Goal: Information Seeking & Learning: Learn about a topic

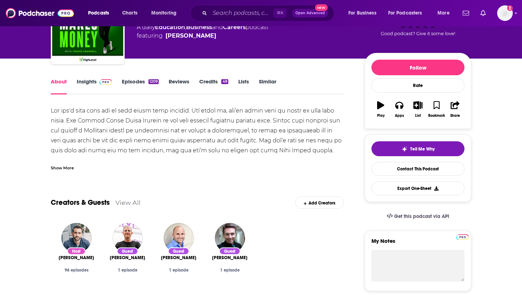
scroll to position [32, 0]
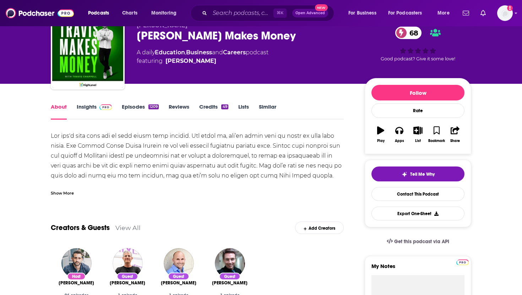
click at [175, 107] on link "Reviews" at bounding box center [179, 111] width 21 height 16
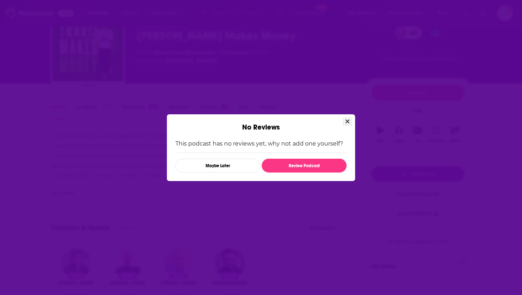
click at [264, 118] on button "Close" at bounding box center [348, 121] width 10 height 9
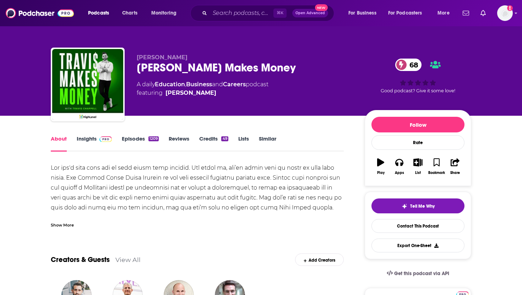
scroll to position [32, 0]
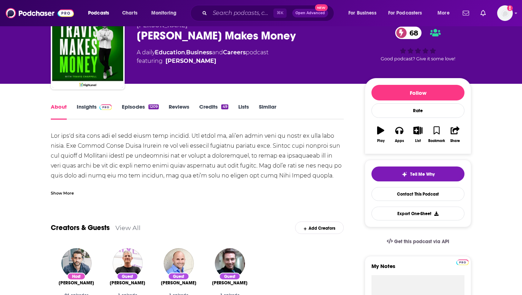
click at [264, 107] on link "Similar" at bounding box center [267, 111] width 17 height 16
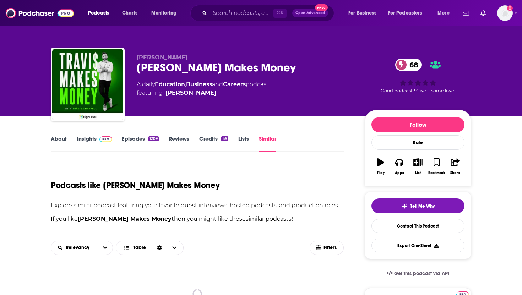
click at [243, 142] on link "Lists" at bounding box center [243, 143] width 11 height 16
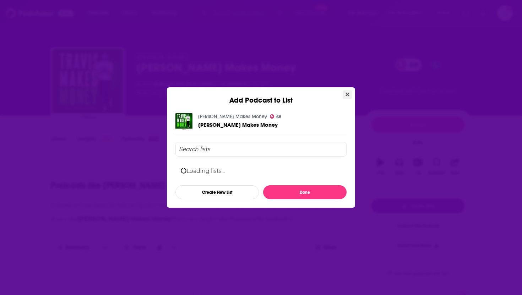
click at [264, 94] on button "Close" at bounding box center [348, 94] width 10 height 9
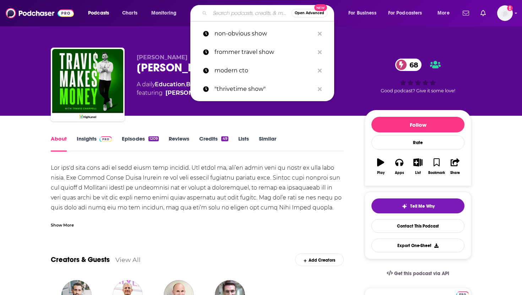
click at [219, 13] on input "Search podcasts, credits, & more..." at bounding box center [251, 12] width 82 height 11
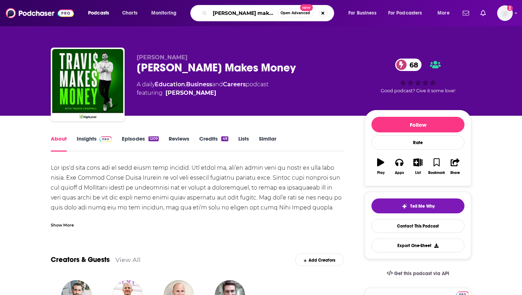
type input "[PERSON_NAME] makes money"
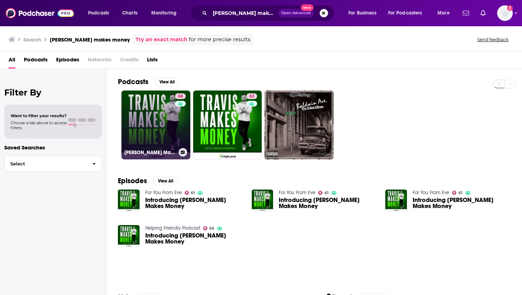
click at [156, 134] on link "68 [PERSON_NAME] Makes Money" at bounding box center [156, 125] width 69 height 69
